Goal: Find contact information: Find contact information

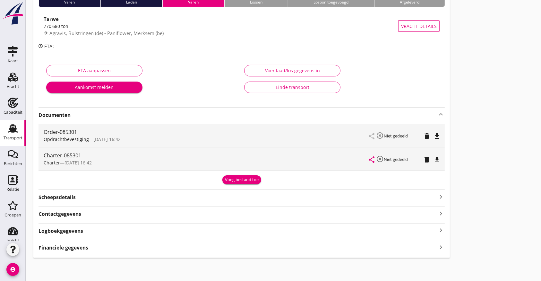
click at [10, 128] on use at bounding box center [13, 128] width 10 height 8
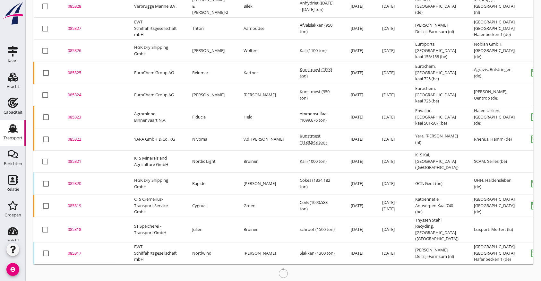
scroll to position [482, 0]
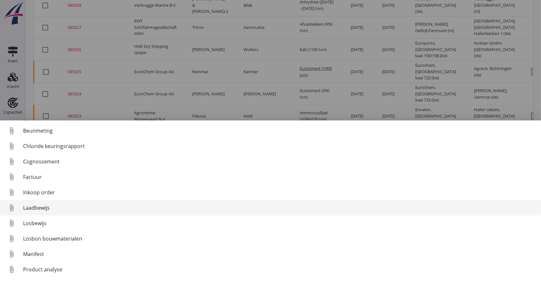
click at [73, 207] on div "Laadbewijs" at bounding box center [279, 208] width 513 height 8
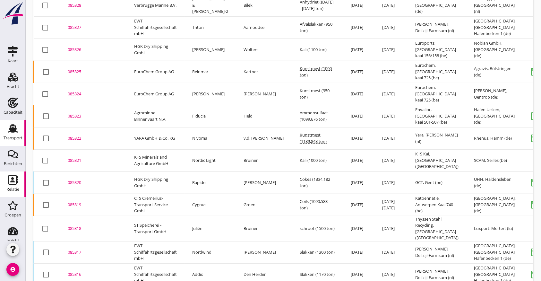
click at [9, 182] on icon "Relatie" at bounding box center [13, 180] width 10 height 10
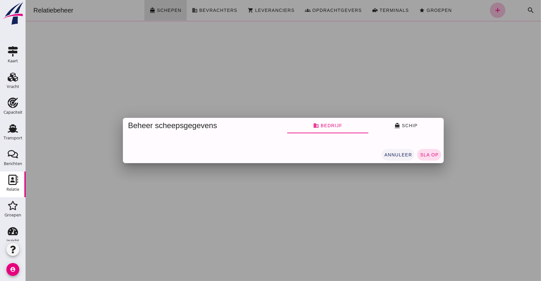
click span "annuleer"
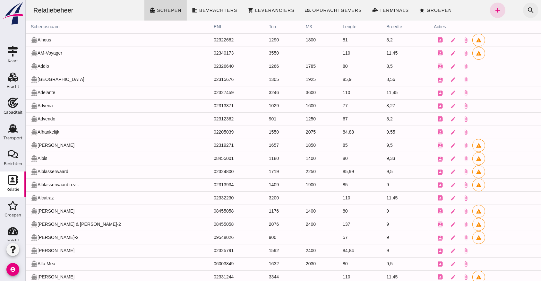
click at [527, 6] on icon "search" at bounding box center [531, 10] width 8 height 8
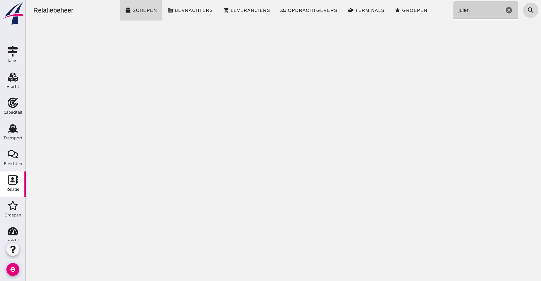
drag, startPoint x: 460, startPoint y: 11, endPoint x: 497, endPoint y: 24, distance: 40.3
click input "juien"
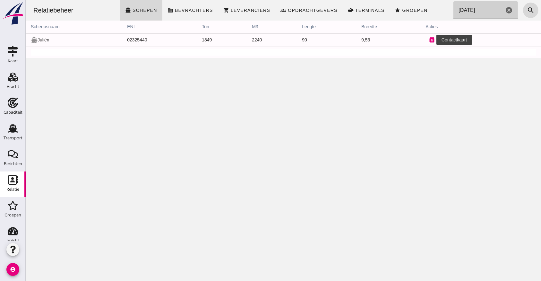
type input "[DATE]"
click at [429, 40] on icon "contacts" at bounding box center [432, 40] width 6 height 6
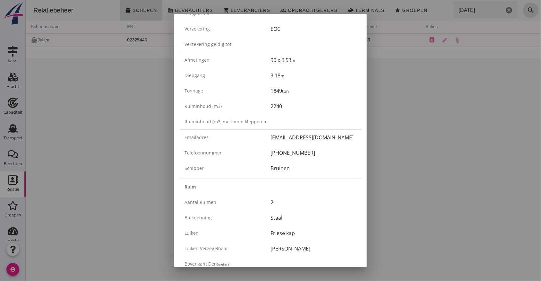
scroll to position [128, 0]
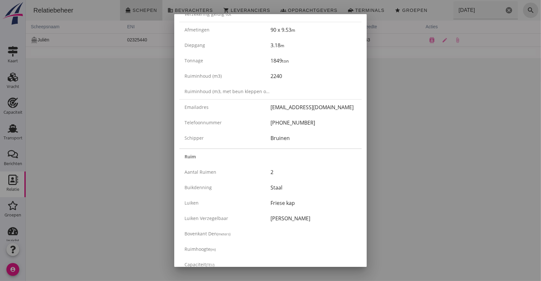
drag, startPoint x: 327, startPoint y: 108, endPoint x: 260, endPoint y: 111, distance: 66.5
click at [260, 111] on div "Emailadres [EMAIL_ADDRESS][DOMAIN_NAME]" at bounding box center [271, 107] width 182 height 15
copy div "[EMAIL_ADDRESS][DOMAIN_NAME]"
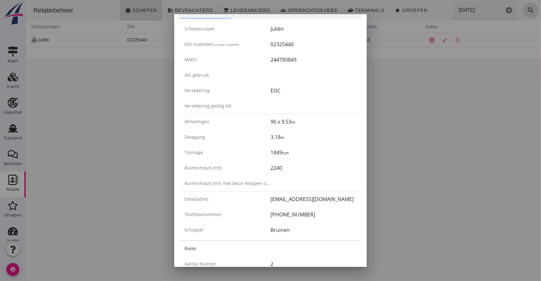
scroll to position [0, 0]
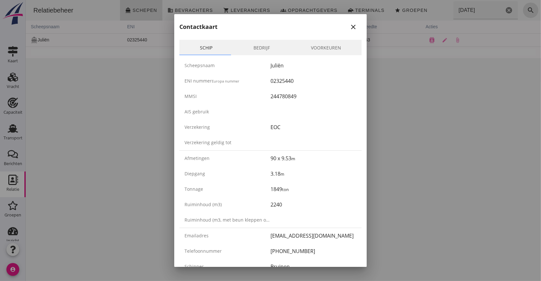
click at [350, 28] on icon "close" at bounding box center [354, 27] width 8 height 8
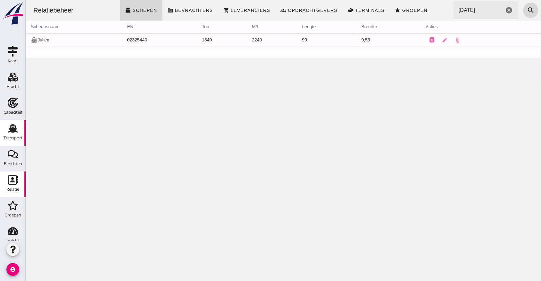
click at [12, 127] on use at bounding box center [13, 128] width 10 height 8
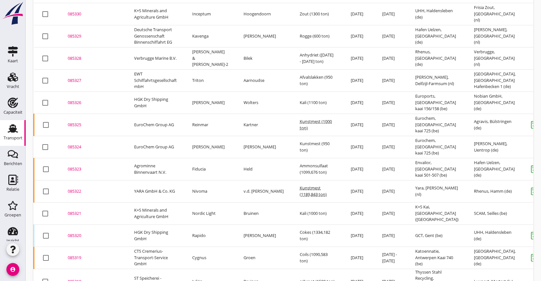
scroll to position [482, 0]
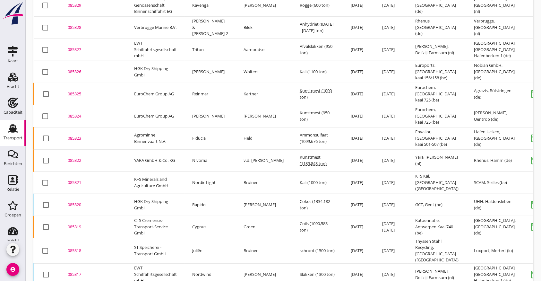
click at [79, 248] on div "085318" at bounding box center [93, 251] width 51 height 6
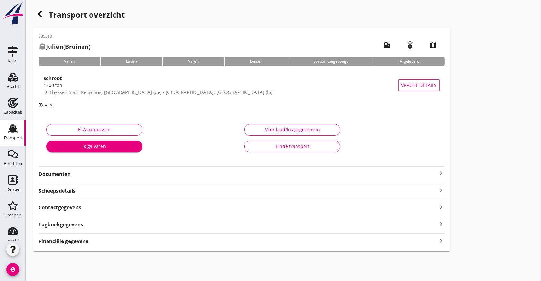
click at [64, 221] on strong "Logboekgegevens" at bounding box center [61, 224] width 45 height 7
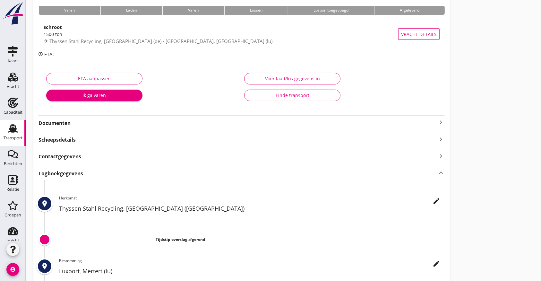
scroll to position [128, 0]
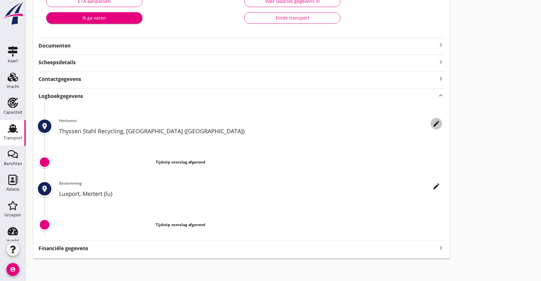
click at [439, 125] on icon "edit" at bounding box center [437, 124] width 8 height 8
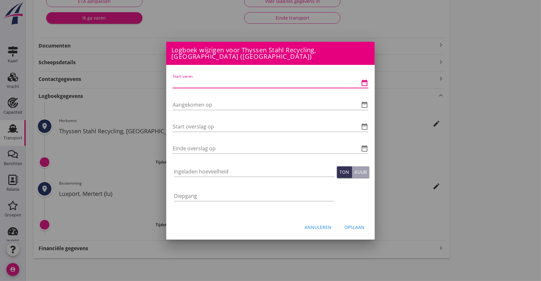
click at [205, 80] on input "Start varen" at bounding box center [262, 83] width 178 height 10
